Goal: Task Accomplishment & Management: Manage account settings

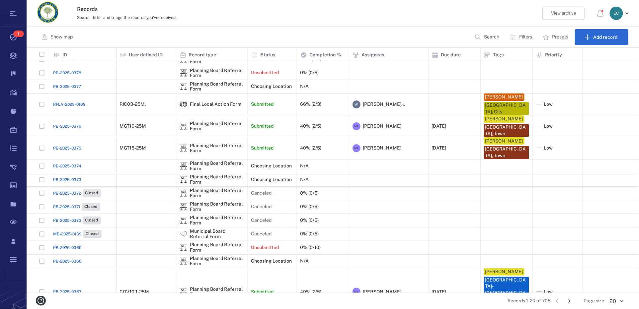
scroll to position [66, 0]
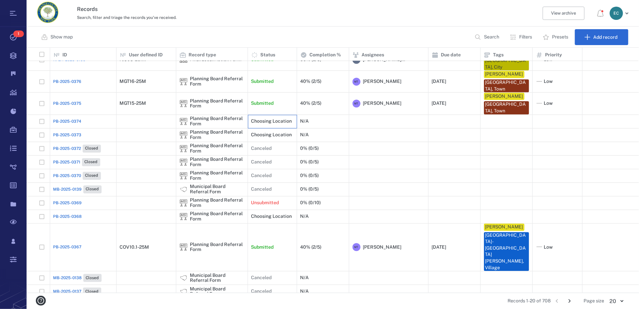
click at [279, 121] on p "Choosing Location" at bounding box center [271, 121] width 41 height 7
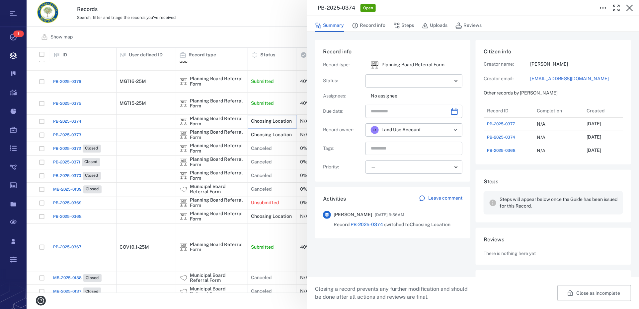
scroll to position [5, 5]
click at [630, 7] on icon "button" at bounding box center [629, 8] width 7 height 7
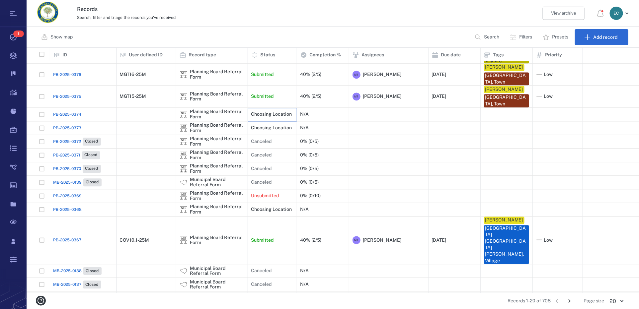
scroll to position [77, 0]
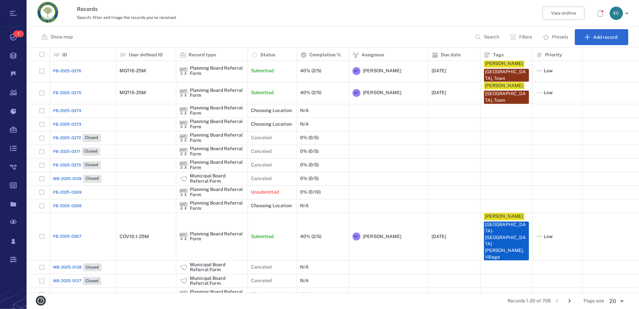
click at [571, 302] on icon "Go to next page" at bounding box center [569, 301] width 7 height 7
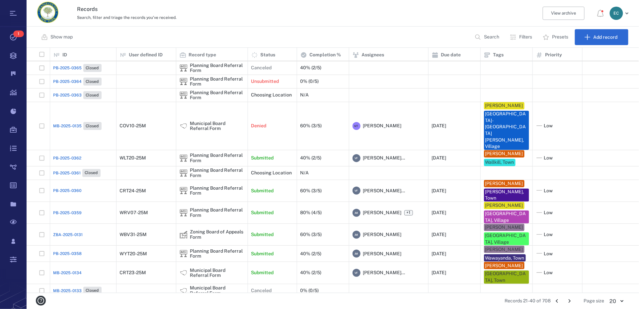
scroll to position [0, 0]
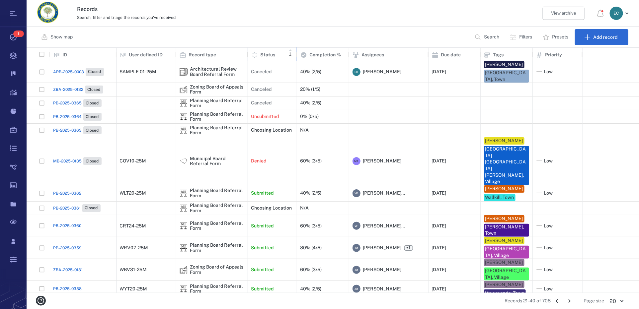
click at [273, 50] on span "Status" at bounding box center [263, 54] width 24 height 8
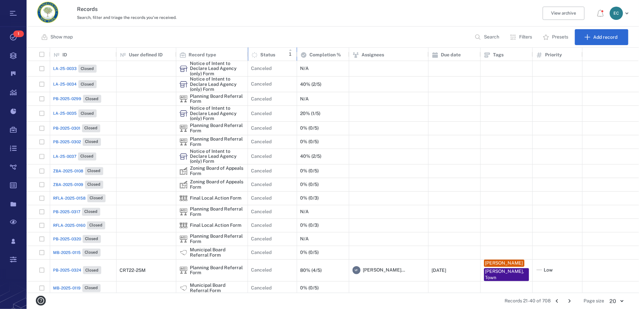
click at [260, 54] on p "Status" at bounding box center [267, 55] width 15 height 7
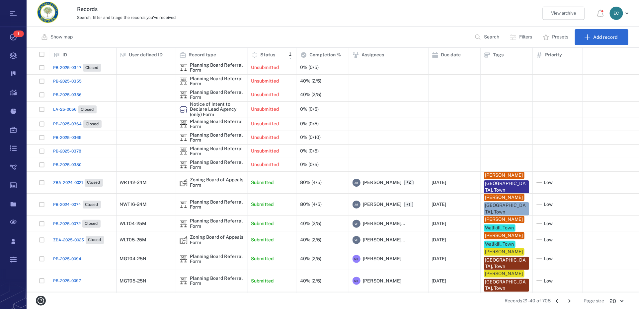
click at [73, 70] on span "PB-2025-0347" at bounding box center [67, 68] width 28 height 6
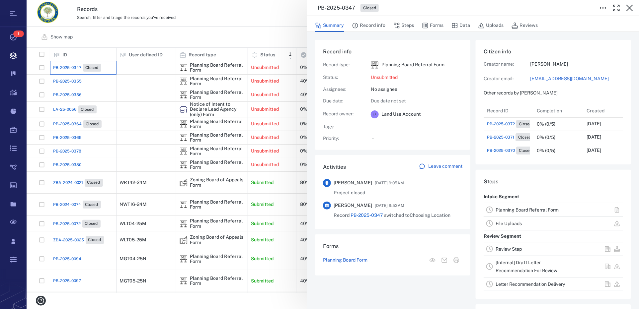
scroll to position [5, 5]
click at [632, 9] on icon "button" at bounding box center [629, 8] width 8 height 8
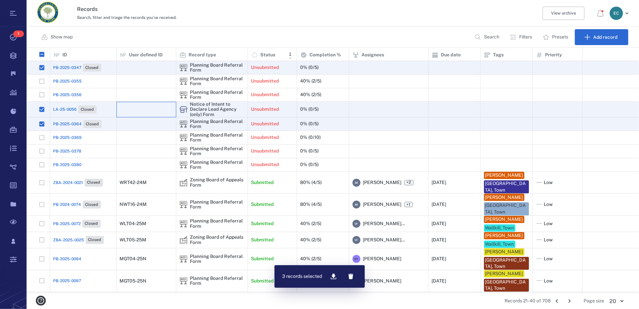
drag, startPoint x: 54, startPoint y: 108, endPoint x: 161, endPoint y: 113, distance: 107.0
click at [161, 113] on div at bounding box center [146, 109] width 53 height 13
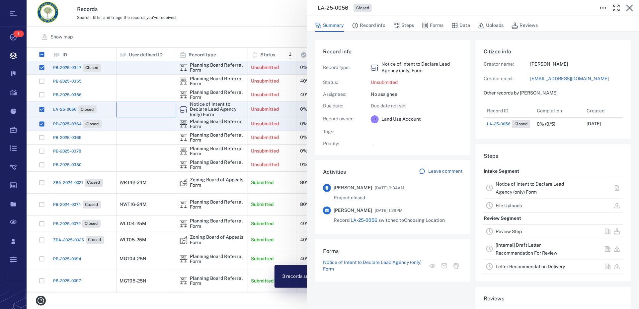
scroll to position [27, 131]
click at [629, 8] on icon "button" at bounding box center [629, 8] width 7 height 7
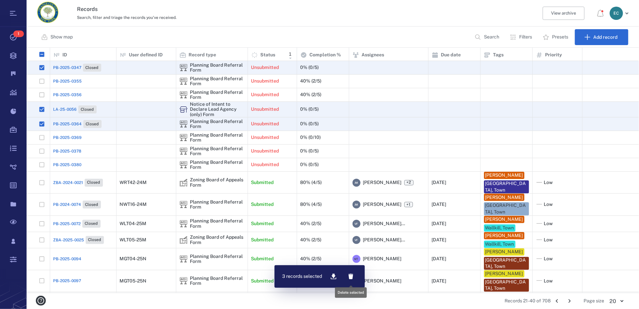
click at [352, 277] on icon "button" at bounding box center [350, 277] width 5 height 6
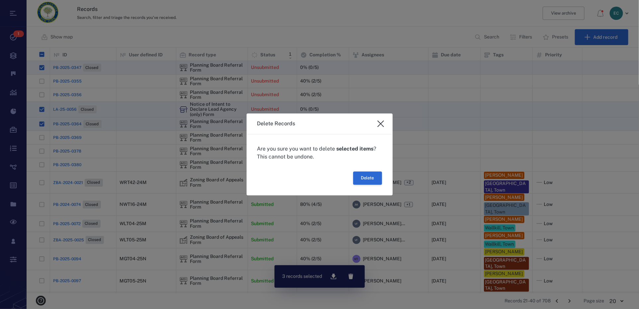
click at [370, 180] on button "Delete" at bounding box center [367, 178] width 29 height 13
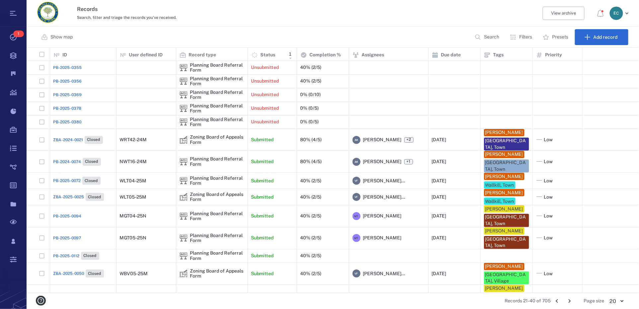
click at [71, 121] on span "PB-2025-0380" at bounding box center [67, 122] width 28 height 6
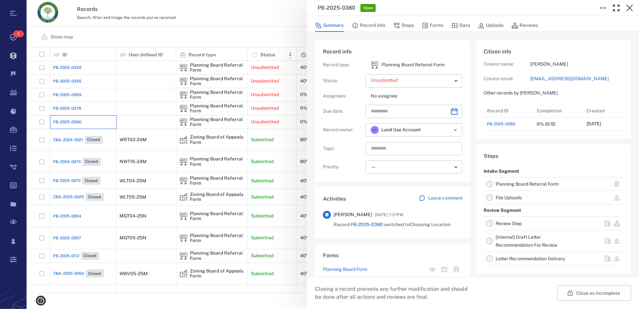
scroll to position [345, 126]
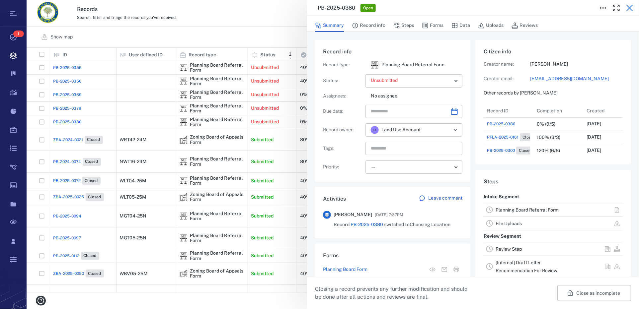
click at [628, 9] on icon "button" at bounding box center [629, 8] width 7 height 7
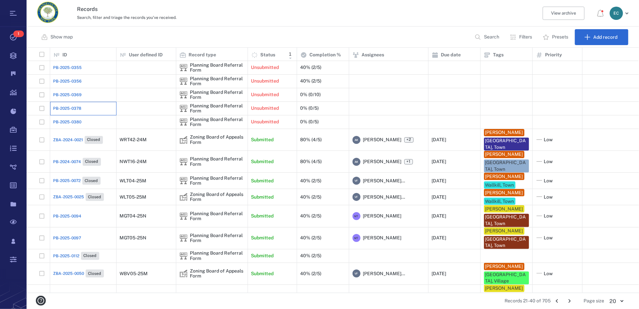
click at [66, 114] on div "PB-2025-0378" at bounding box center [82, 108] width 59 height 13
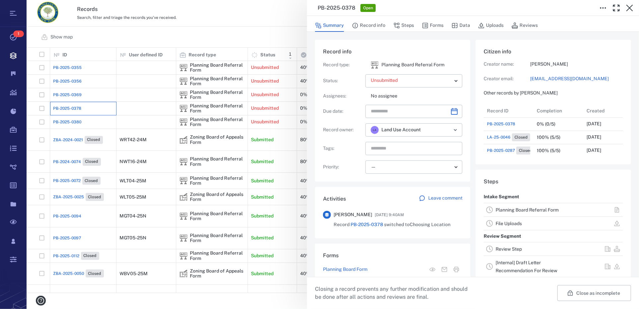
scroll to position [5, 5]
click at [630, 11] on icon "button" at bounding box center [629, 8] width 8 height 8
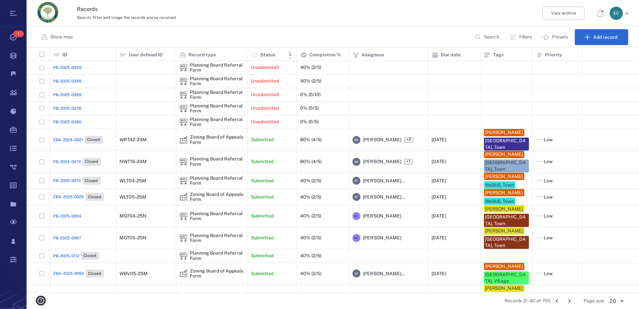
click at [73, 94] on span "PB-2025-0369" at bounding box center [67, 95] width 29 height 6
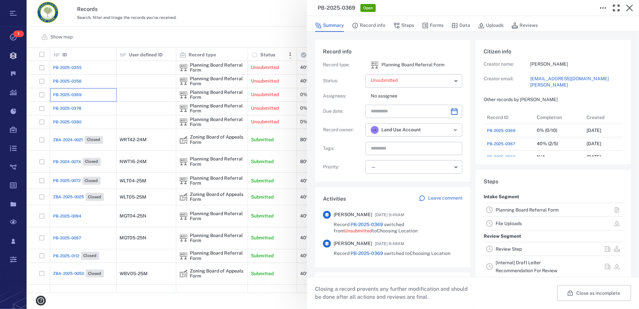
scroll to position [345, 126]
click at [632, 11] on icon "button" at bounding box center [629, 8] width 8 height 8
click at [631, 8] on icon "button" at bounding box center [629, 8] width 8 height 8
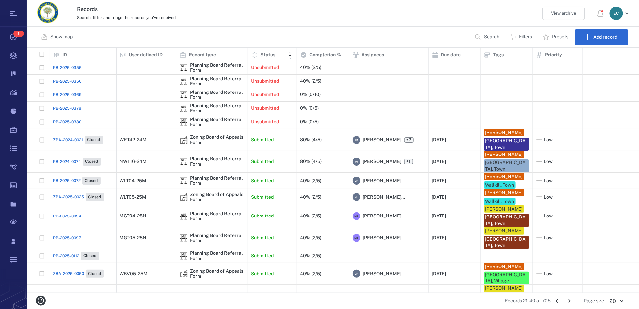
drag, startPoint x: 10, startPoint y: 74, endPoint x: 63, endPoint y: 80, distance: 53.4
click at [63, 80] on span "PB-2025-0356" at bounding box center [67, 81] width 29 height 6
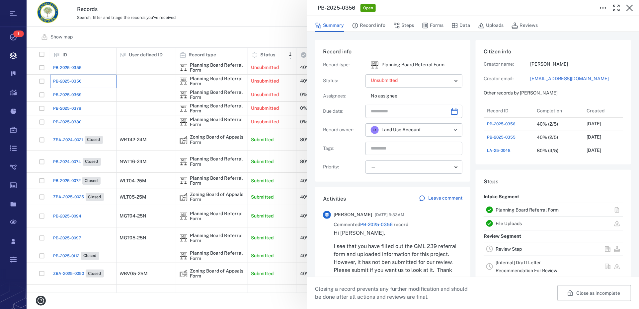
scroll to position [5, 5]
click at [629, 8] on icon "button" at bounding box center [629, 8] width 7 height 7
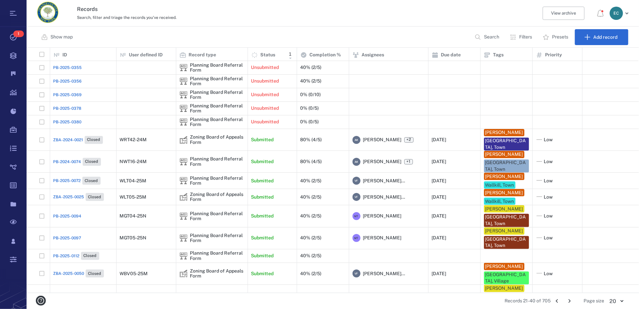
click at [67, 67] on span "PB-2025-0355" at bounding box center [67, 68] width 29 height 6
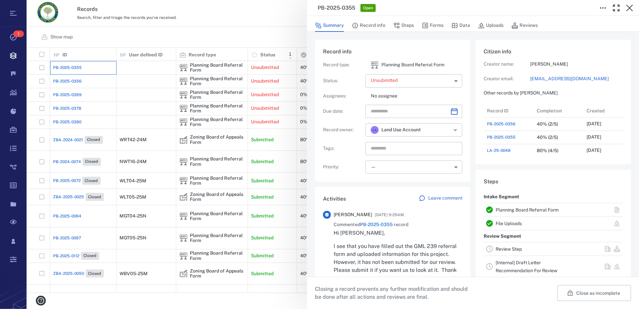
scroll to position [5, 5]
drag, startPoint x: 628, startPoint y: 6, endPoint x: 70, endPoint y: 129, distance: 571.4
click at [628, 6] on icon "button" at bounding box center [629, 8] width 8 height 8
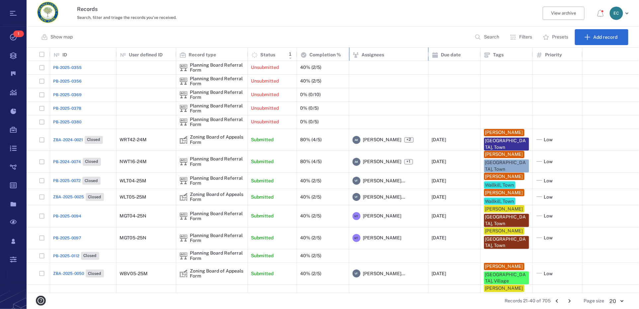
click at [372, 54] on p "Assignees" at bounding box center [373, 55] width 23 height 7
click at [520, 39] on p "Filters" at bounding box center [525, 37] width 13 height 7
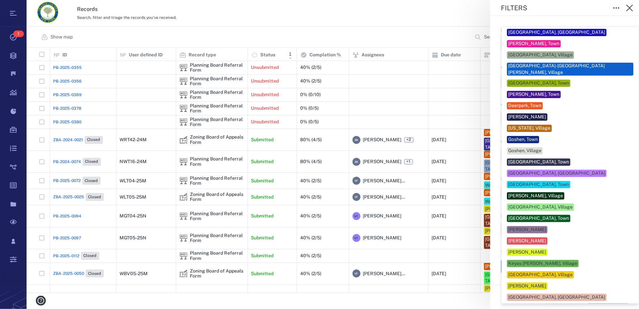
click at [524, 263] on body "Tasks 1 Records Boards Dashboard Reports Record types Guide steps Rules Form bu…" at bounding box center [319, 154] width 639 height 309
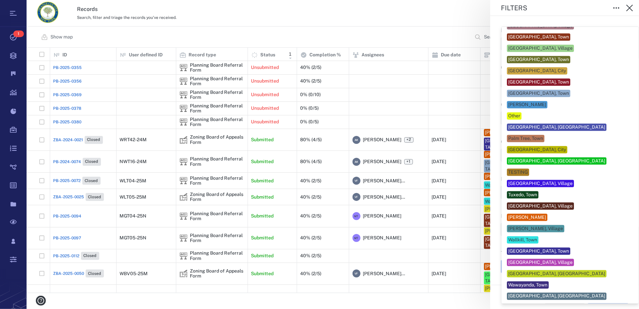
scroll to position [309, 0]
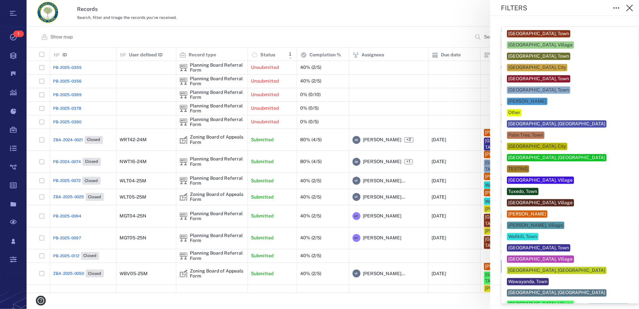
click at [627, 10] on div at bounding box center [319, 154] width 639 height 309
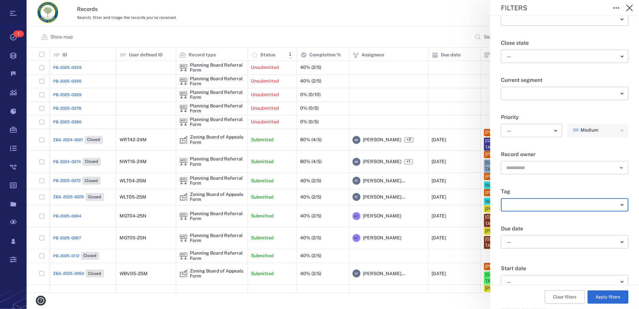
scroll to position [100, 0]
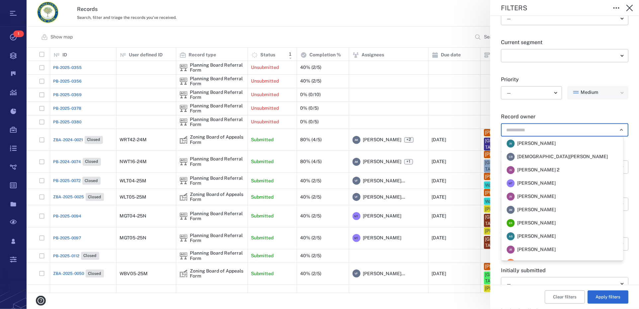
click at [532, 132] on input "text" at bounding box center [556, 129] width 103 height 9
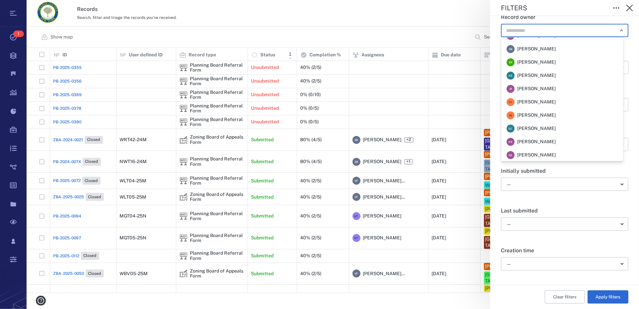
scroll to position [66, 0]
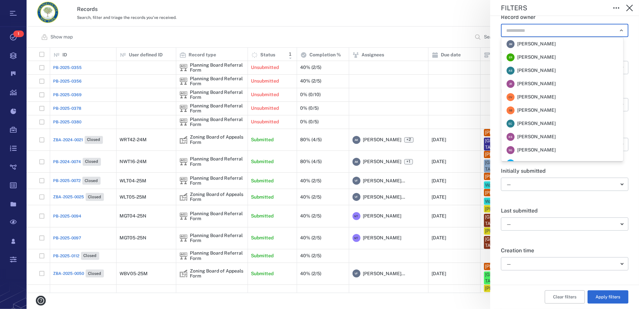
click at [516, 125] on div "[PERSON_NAME]" at bounding box center [535, 123] width 41 height 7
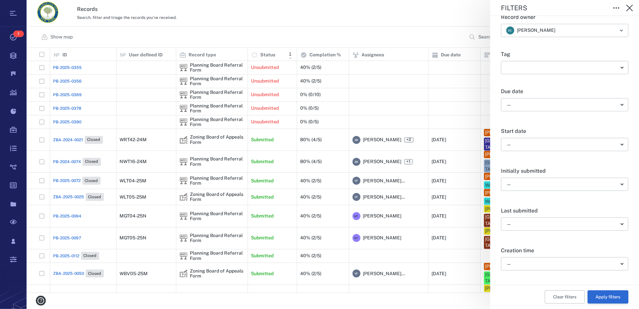
click at [595, 299] on button "Apply filters" at bounding box center [607, 297] width 41 height 13
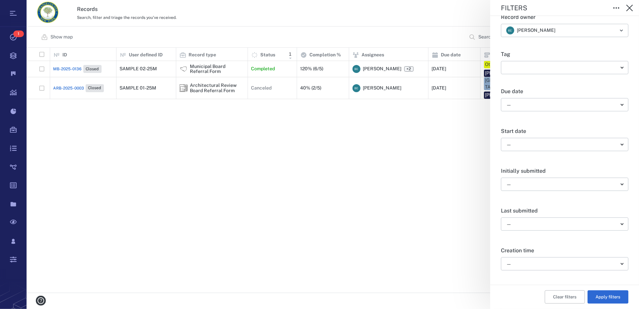
click at [358, 148] on div "Filters Record type ​ ​ Current status ​ ​ Close state — ​ Current segment ​ ​ …" at bounding box center [333, 154] width 612 height 309
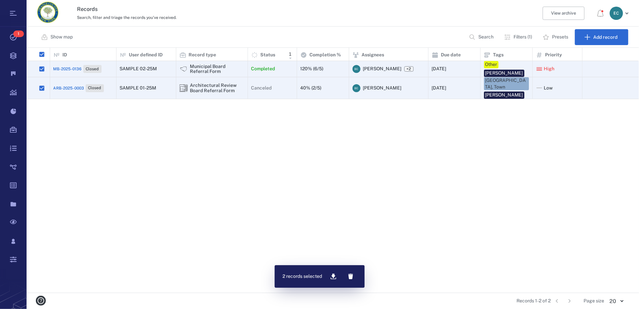
click at [348, 276] on icon "button" at bounding box center [350, 276] width 7 height 7
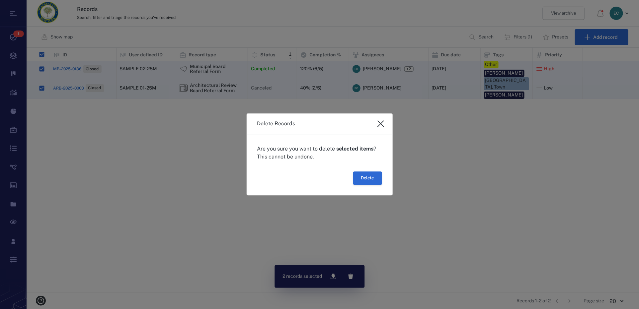
click at [365, 177] on button "Delete" at bounding box center [367, 178] width 29 height 13
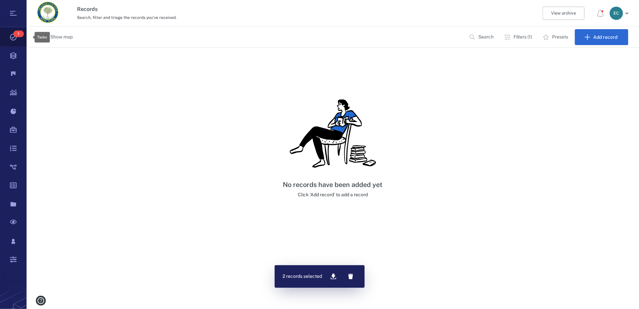
click at [11, 37] on icon at bounding box center [13, 37] width 27 height 19
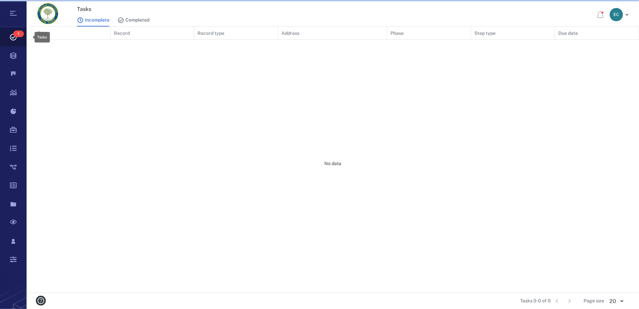
scroll to position [262, 607]
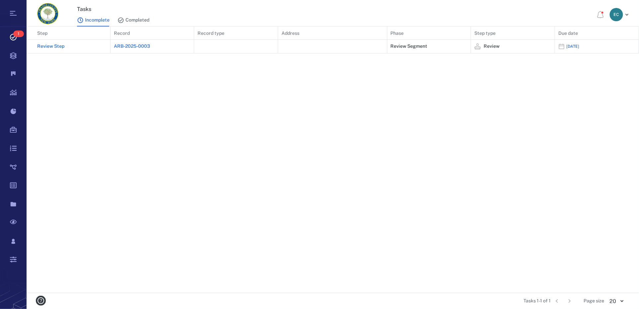
click at [55, 45] on div "Review Step" at bounding box center [52, 46] width 30 height 5
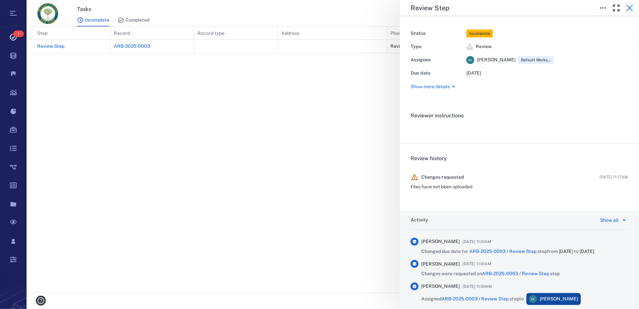
click at [628, 10] on icon "button" at bounding box center [629, 8] width 8 height 8
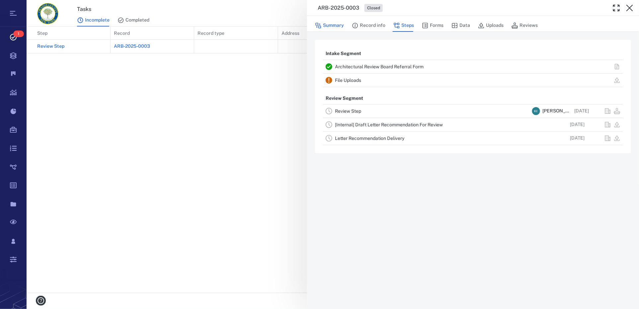
click at [329, 24] on button "Summary" at bounding box center [329, 25] width 29 height 13
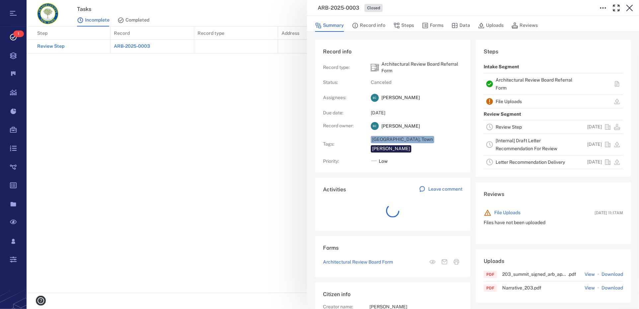
scroll to position [239, 126]
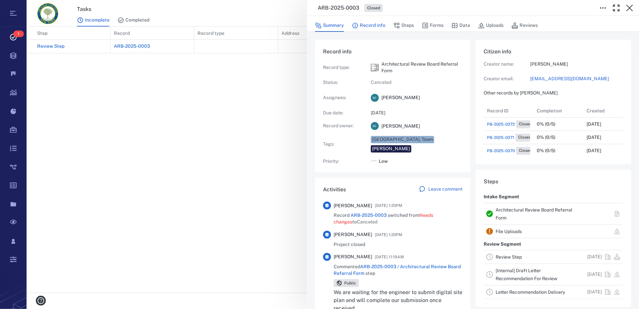
click at [367, 29] on button "Record info" at bounding box center [369, 25] width 34 height 13
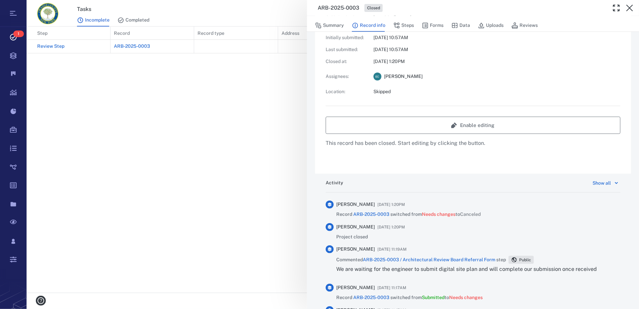
scroll to position [199, 0]
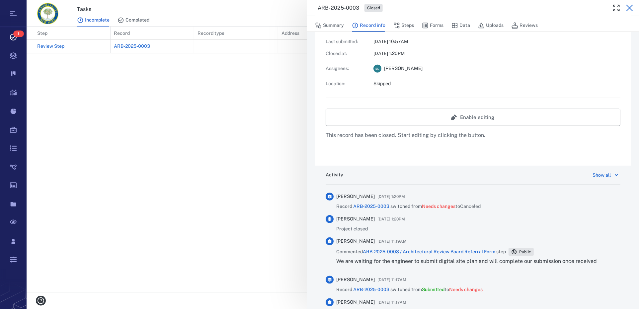
click at [630, 8] on icon "button" at bounding box center [629, 8] width 8 height 8
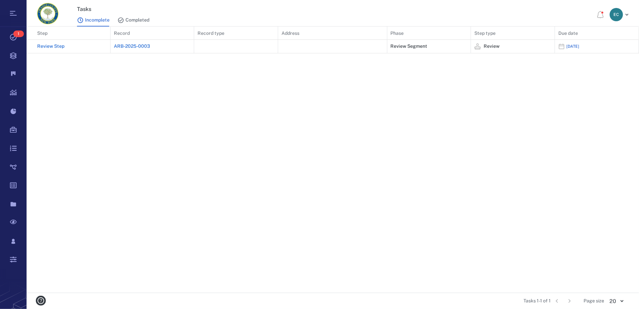
click at [72, 44] on link "Review Step" at bounding box center [72, 46] width 70 height 13
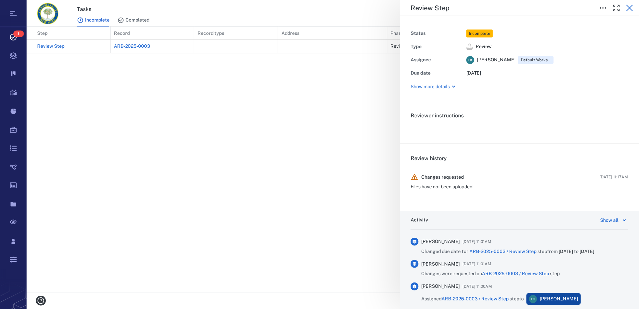
click at [630, 8] on icon "button" at bounding box center [629, 8] width 8 height 8
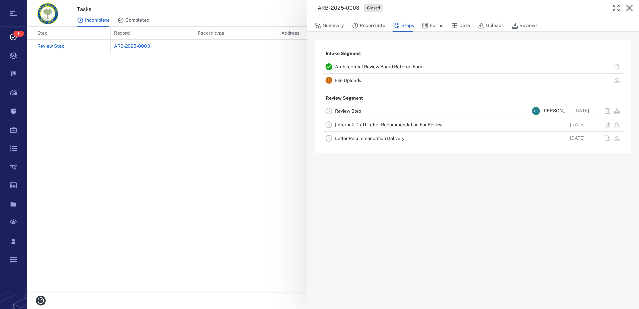
click at [605, 83] on div "File Uploads" at bounding box center [473, 80] width 300 height 13
click at [407, 26] on button "Steps" at bounding box center [403, 25] width 21 height 13
click at [435, 29] on button "Forms" at bounding box center [433, 25] width 22 height 13
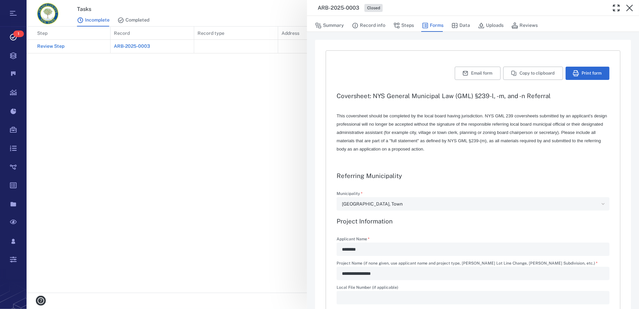
type input "**********"
type textarea "*"
click at [479, 26] on icon "button" at bounding box center [481, 26] width 6 height 6
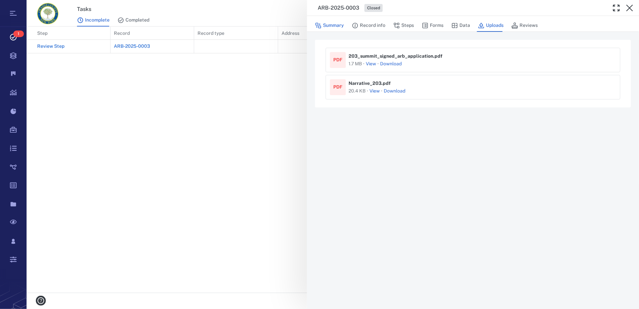
click at [334, 26] on button "Summary" at bounding box center [329, 25] width 29 height 13
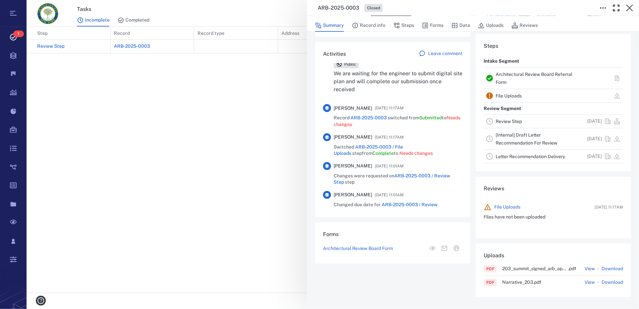
scroll to position [100, 0]
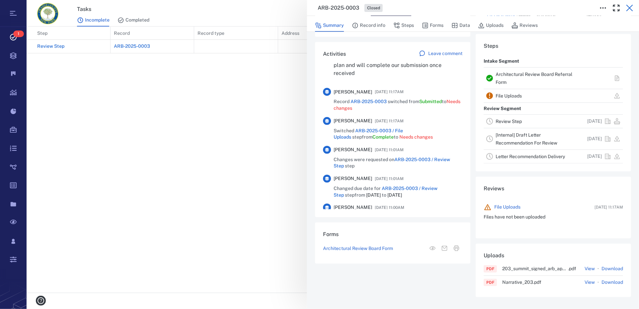
click at [630, 10] on icon "button" at bounding box center [629, 8] width 8 height 8
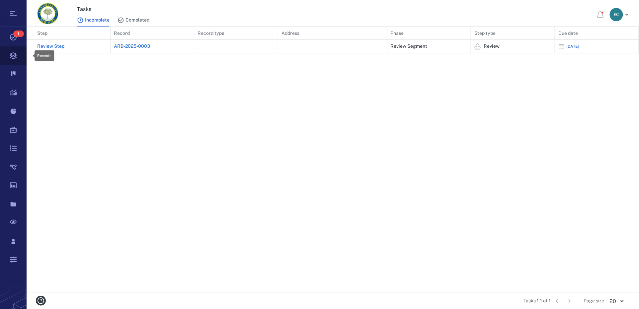
click at [13, 53] on icon at bounding box center [13, 55] width 27 height 19
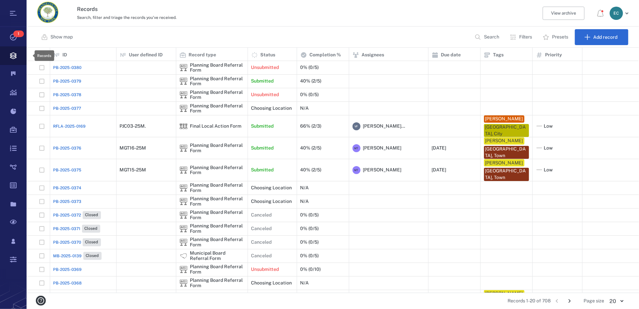
scroll to position [241, 607]
click at [17, 38] on icon at bounding box center [13, 37] width 27 height 19
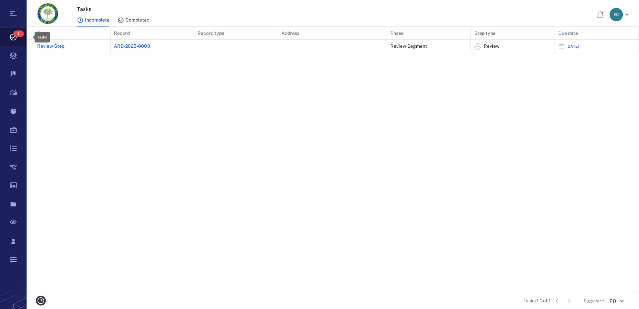
scroll to position [262, 607]
click at [627, 13] on icon "button" at bounding box center [627, 15] width 8 height 8
click at [586, 59] on span "Log out" at bounding box center [581, 59] width 16 height 7
